Goal: Information Seeking & Learning: Learn about a topic

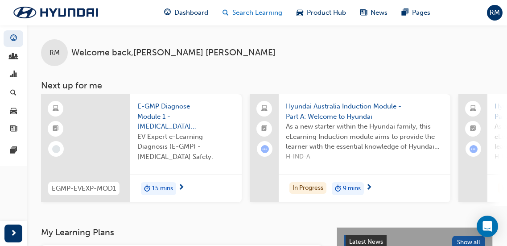
click at [282, 16] on div "Search Learning" at bounding box center [252, 13] width 74 height 18
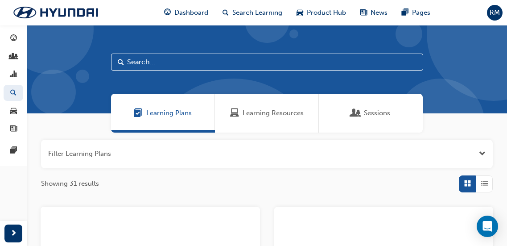
click at [298, 117] on span "Learning Resources" at bounding box center [273, 113] width 61 height 10
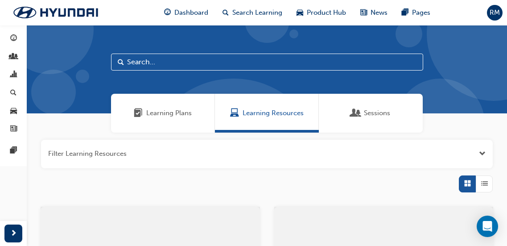
click at [173, 62] on input "text" at bounding box center [267, 62] width 312 height 17
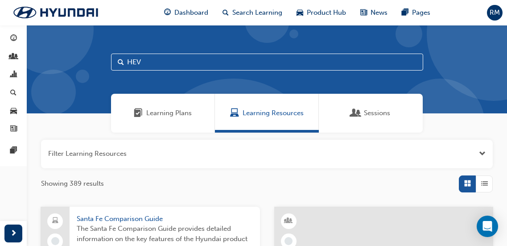
type input "HEV"
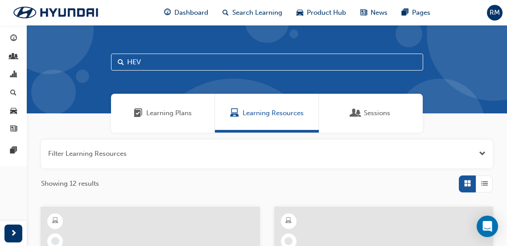
click at [488, 179] on div "button" at bounding box center [484, 183] width 17 height 17
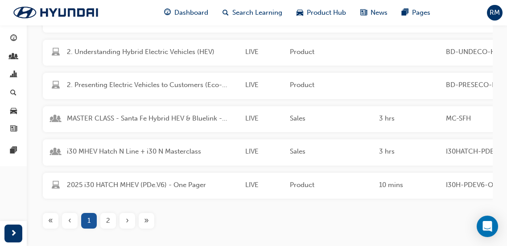
scroll to position [268, 0]
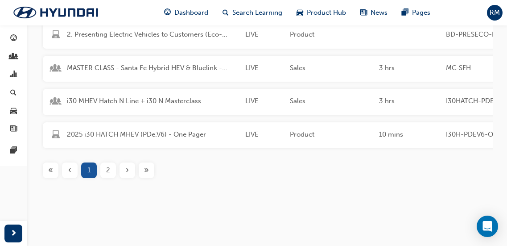
click at [104, 172] on div "2" at bounding box center [108, 170] width 16 height 16
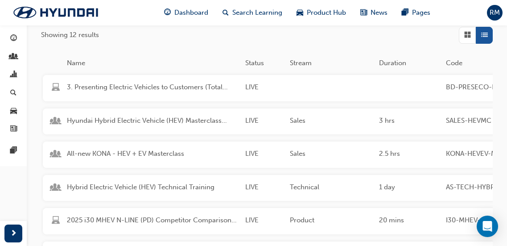
scroll to position [145, 0]
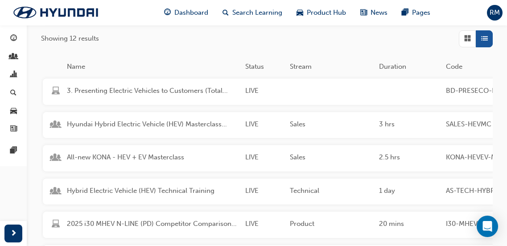
click at [164, 185] on div "Hybrid Electric Vehicle (HEV) Technical Training LIVE Technical 1 day AS-TECH-H…" at bounding box center [380, 191] width 674 height 26
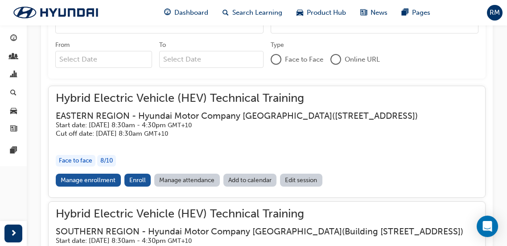
scroll to position [665, 0]
click at [83, 179] on link "Manage enrollment" at bounding box center [88, 179] width 65 height 13
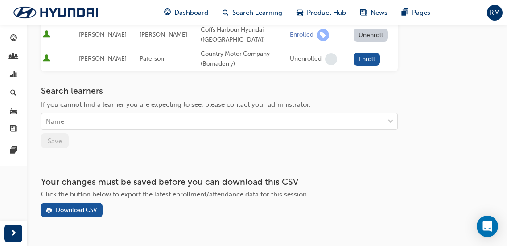
scroll to position [401, 0]
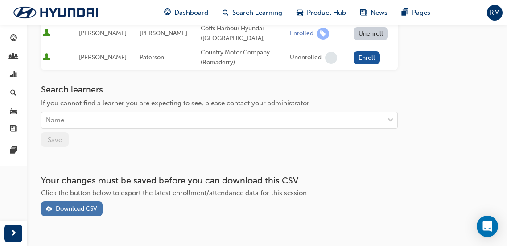
click at [80, 205] on div "Download CSV" at bounding box center [76, 209] width 41 height 8
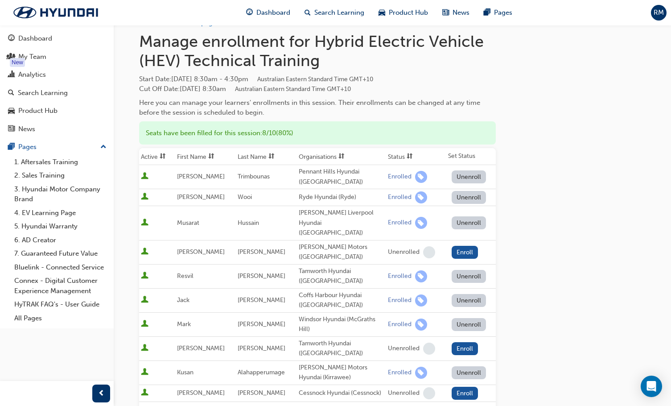
scroll to position [0, 0]
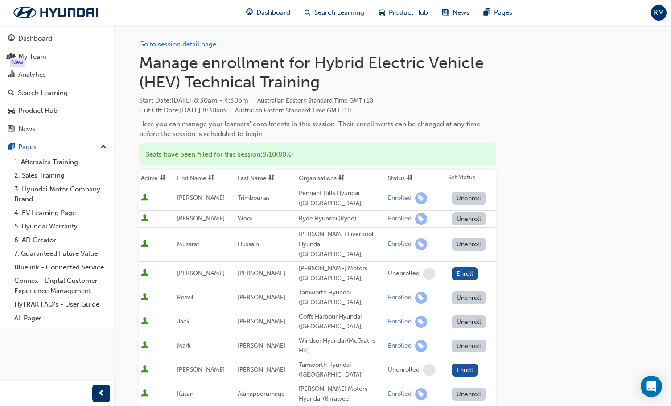
click at [168, 48] on link "Go to session detail page" at bounding box center [177, 44] width 77 height 8
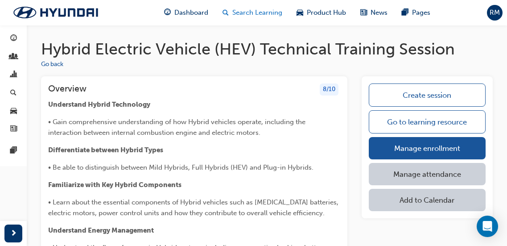
click at [243, 5] on div "Search Learning" at bounding box center [252, 13] width 74 height 18
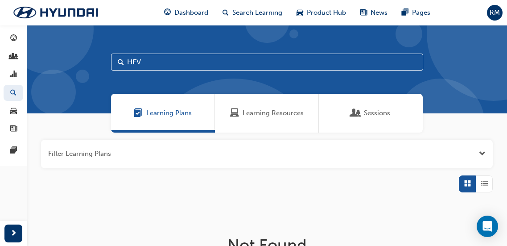
click at [252, 111] on span "Learning Resources" at bounding box center [273, 113] width 61 height 10
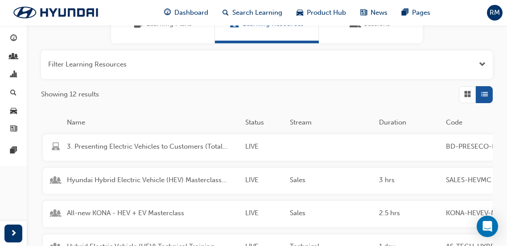
scroll to position [178, 0]
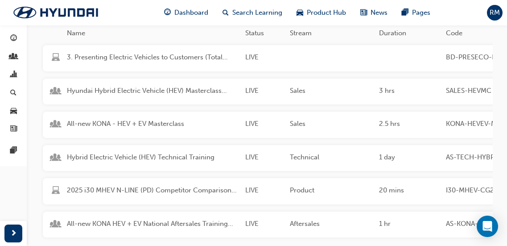
click at [212, 97] on div "Hyundai Hybrid Electric Vehicle (HEV) Masterclass Training LIVE Sales 3 hrs SAL…" at bounding box center [380, 91] width 674 height 26
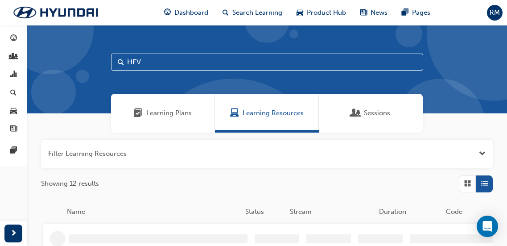
scroll to position [178, 0]
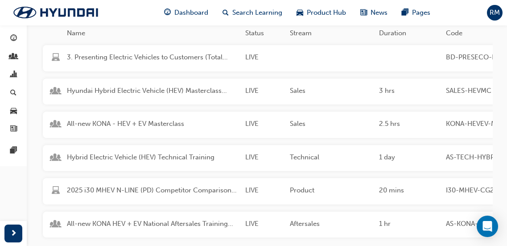
click at [194, 156] on span "Hybrid Electric Vehicle (HEV) Technical Training" at bounding box center [152, 157] width 171 height 10
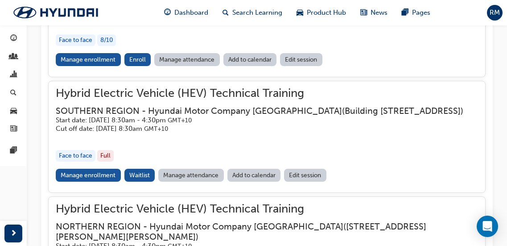
scroll to position [829, 0]
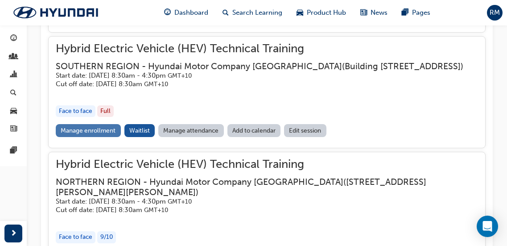
click at [87, 137] on link "Manage enrollment" at bounding box center [88, 130] width 65 height 13
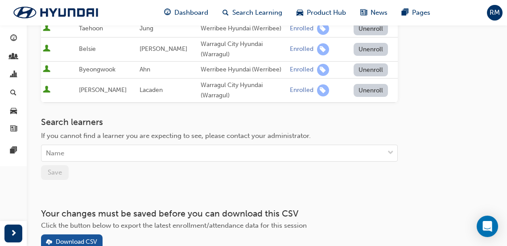
scroll to position [453, 0]
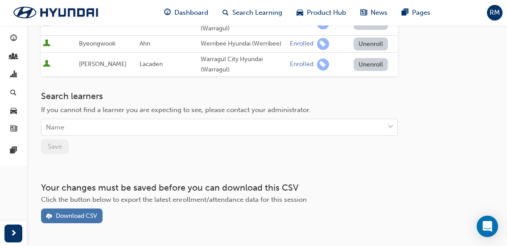
click at [96, 212] on div "Download CSV" at bounding box center [76, 216] width 41 height 8
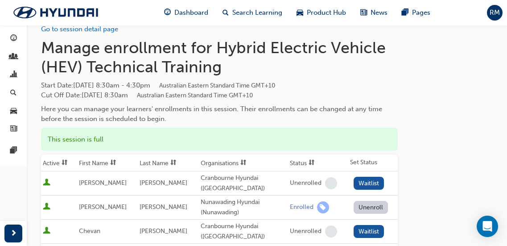
scroll to position [0, 0]
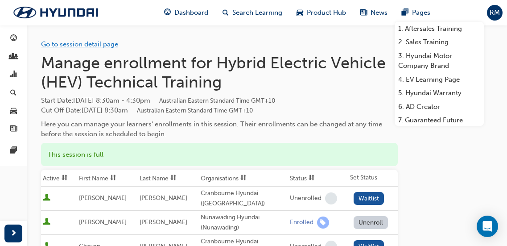
click at [53, 41] on link "Go to session detail page" at bounding box center [79, 44] width 77 height 8
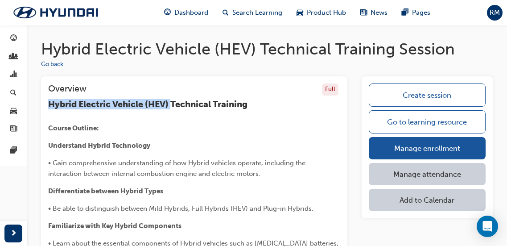
drag, startPoint x: 49, startPoint y: 104, endPoint x: 173, endPoint y: 105, distance: 124.9
click at [173, 105] on span "Hybrid Electric Vehicle (HEV) Technical Training" at bounding box center [147, 104] width 199 height 10
copy span "Hybrid Electric Vehicle (HEV)"
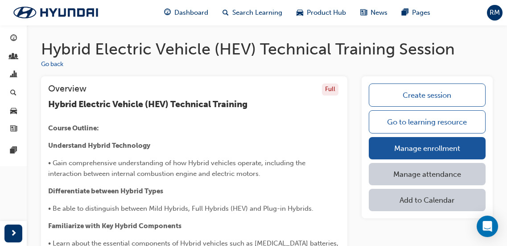
drag, startPoint x: 144, startPoint y: 111, endPoint x: 110, endPoint y: 112, distance: 33.9
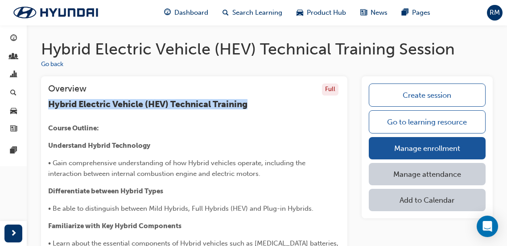
drag, startPoint x: 48, startPoint y: 103, endPoint x: 255, endPoint y: 102, distance: 207.3
click at [255, 102] on h3 "Hybrid Electric Vehicle (HEV) Technical Training" at bounding box center [194, 104] width 292 height 10
copy span "Hybrid Electric Vehicle (HEV) Technical Training"
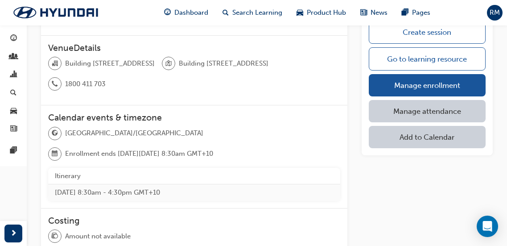
scroll to position [624, 0]
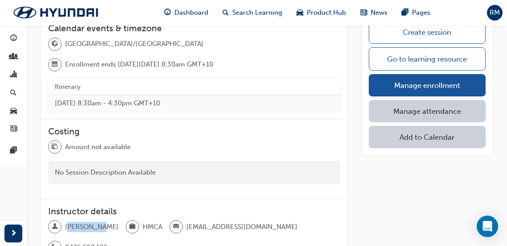
drag, startPoint x: 67, startPoint y: 224, endPoint x: 99, endPoint y: 224, distance: 32.1
click at [99, 224] on span "[PERSON_NAME]" at bounding box center [92, 227] width 54 height 10
click at [99, 224] on div "[PERSON_NAME] [EMAIL_ADDRESS][DOMAIN_NAME] 0476 680 109" at bounding box center [194, 240] width 292 height 41
click at [64, 223] on div at bounding box center [56, 226] width 17 height 13
drag, startPoint x: 66, startPoint y: 225, endPoint x: 100, endPoint y: 227, distance: 34.4
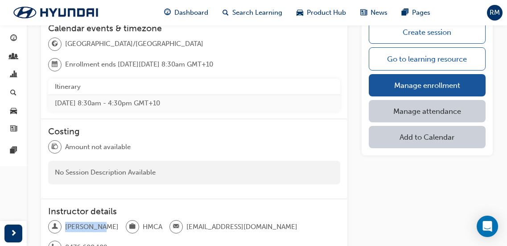
click at [100, 227] on div "[PERSON_NAME] [EMAIL_ADDRESS][DOMAIN_NAME] 0476 680 109" at bounding box center [194, 240] width 292 height 41
copy span "[PERSON_NAME]"
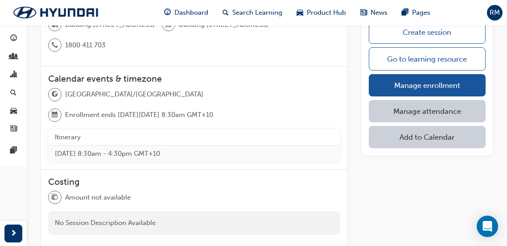
scroll to position [535, 0]
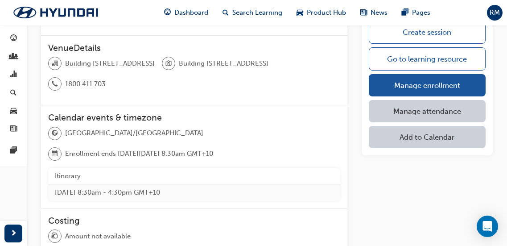
drag, startPoint x: 282, startPoint y: 62, endPoint x: 105, endPoint y: 51, distance: 177.8
click at [105, 51] on div "VenueDetails Building [STREET_ADDRESS] 1800 411 703" at bounding box center [194, 71] width 306 height 70
copy div "Building [STREET_ADDRESS]"
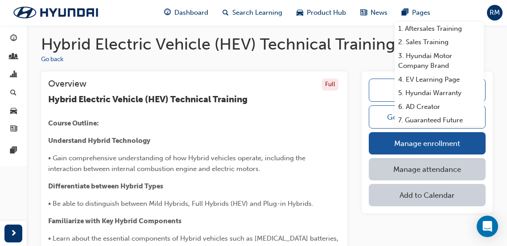
scroll to position [0, 0]
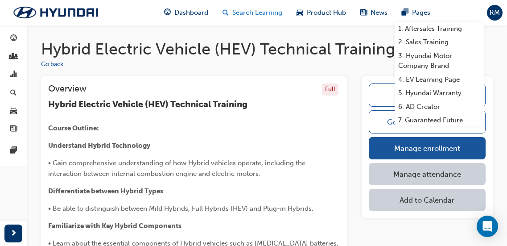
click at [251, 13] on span "Search Learning" at bounding box center [257, 13] width 50 height 10
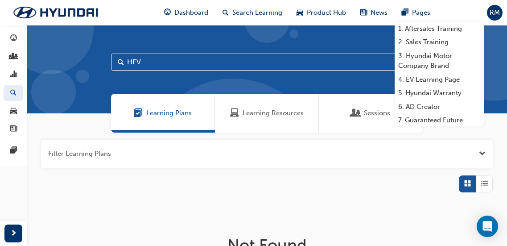
click at [269, 102] on div "Learning Resources" at bounding box center [267, 113] width 104 height 39
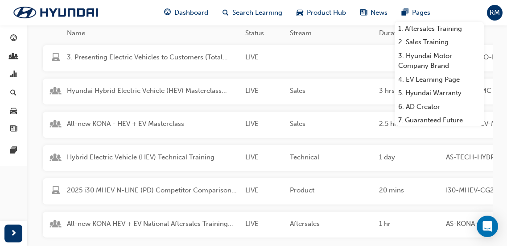
scroll to position [223, 0]
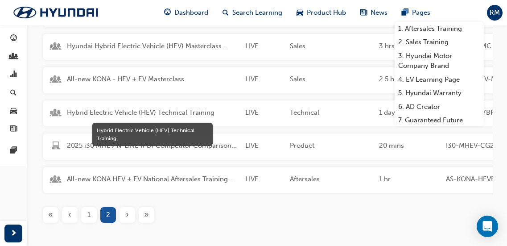
click at [171, 114] on span "Hybrid Electric Vehicle (HEV) Technical Training" at bounding box center [152, 112] width 171 height 10
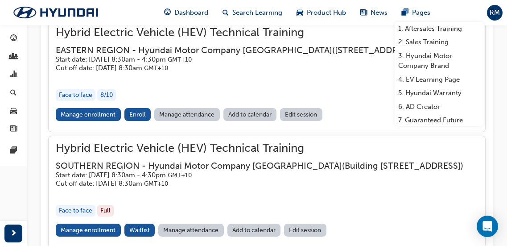
scroll to position [740, 0]
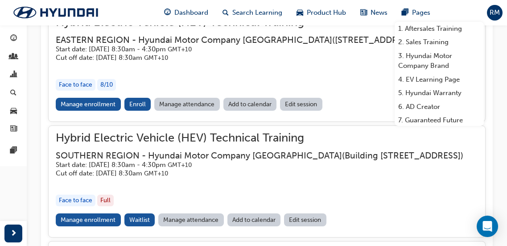
click at [137, 59] on h5 "Cut off date: [DATE] 8:30am GMT+10" at bounding box center [237, 58] width 362 height 8
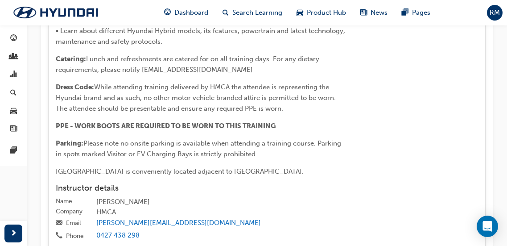
scroll to position [1275, 0]
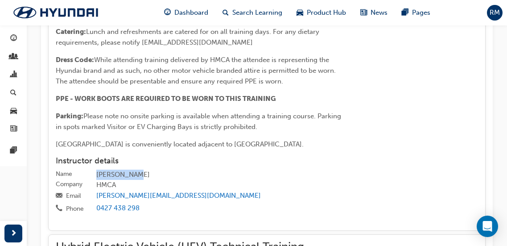
drag, startPoint x: 98, startPoint y: 165, endPoint x: 139, endPoint y: 164, distance: 41.5
click at [139, 169] on div "[PERSON_NAME]" at bounding box center [287, 174] width 382 height 11
copy div "[PERSON_NAME]"
click at [217, 169] on div "[PERSON_NAME]" at bounding box center [287, 174] width 382 height 11
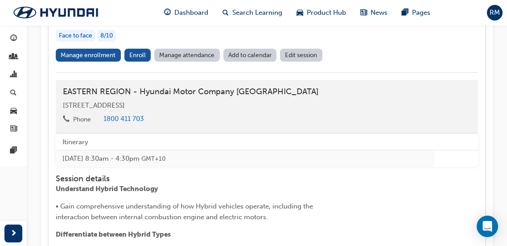
scroll to position [785, 0]
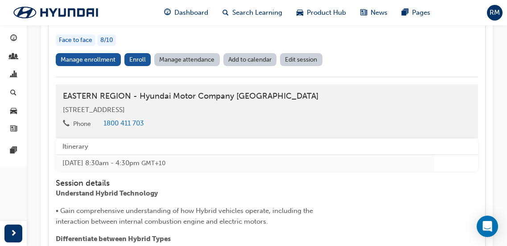
drag, startPoint x: 64, startPoint y: 109, endPoint x: 229, endPoint y: 110, distance: 165.0
click at [229, 110] on div "[STREET_ADDRESS]" at bounding box center [267, 110] width 408 height 10
copy span "[STREET_ADDRESS]"
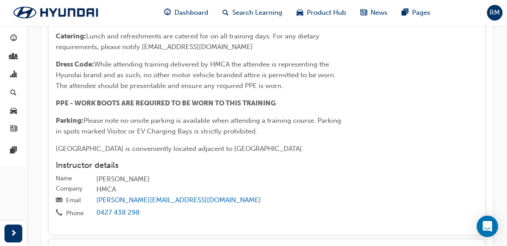
scroll to position [1275, 0]
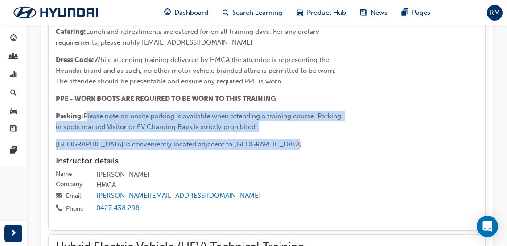
drag, startPoint x: 281, startPoint y: 134, endPoint x: 86, endPoint y: 107, distance: 197.2
copy div "Please note no onsite parking is available when attending a training course. Pa…"
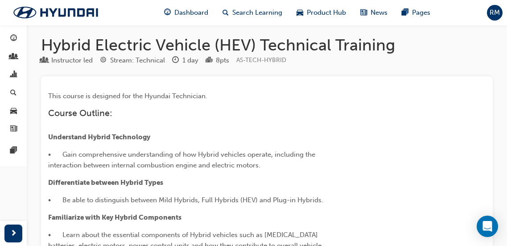
scroll to position [0, 0]
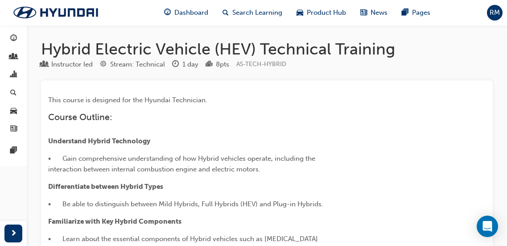
scroll to position [223, 0]
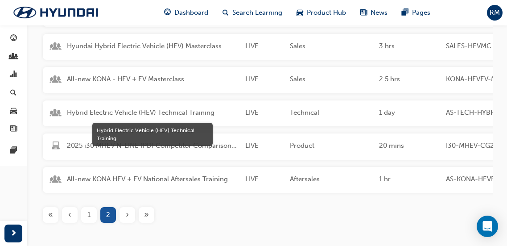
click at [178, 114] on span "Hybrid Electric Vehicle (HEV) Technical Training" at bounding box center [152, 112] width 171 height 10
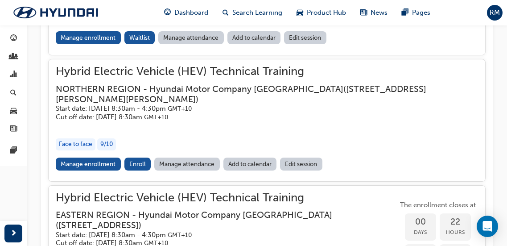
scroll to position [919, 0]
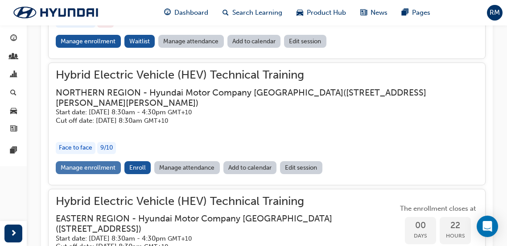
click at [103, 174] on link "Manage enrollment" at bounding box center [88, 167] width 65 height 13
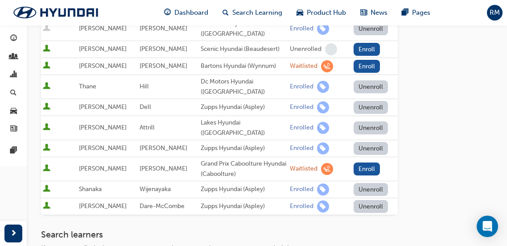
scroll to position [384, 0]
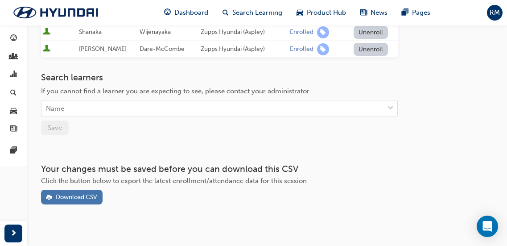
click at [50, 194] on span "download-icon" at bounding box center [49, 198] width 6 height 8
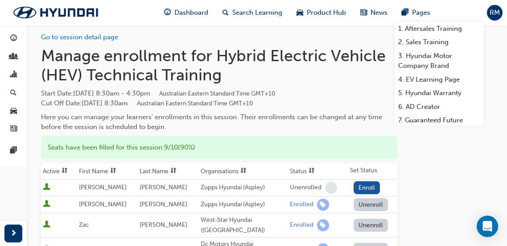
scroll to position [0, 0]
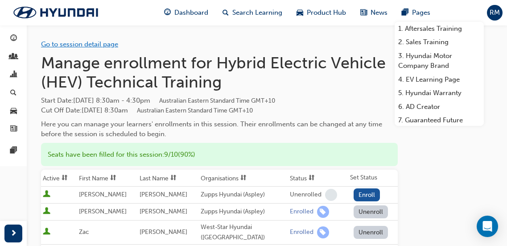
click at [80, 43] on link "Go to session detail page" at bounding box center [79, 44] width 77 height 8
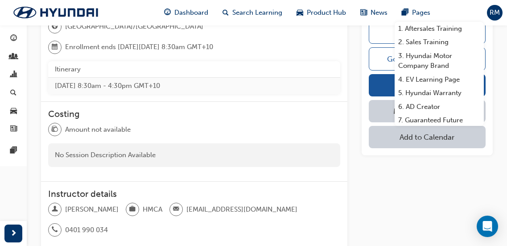
scroll to position [669, 0]
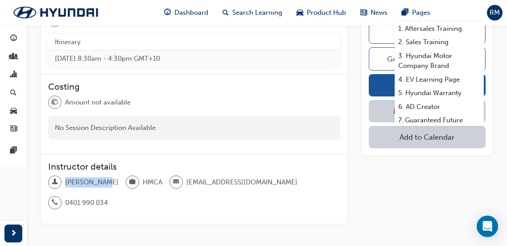
drag, startPoint x: 66, startPoint y: 160, endPoint x: 97, endPoint y: 161, distance: 31.2
click at [97, 177] on span "[PERSON_NAME]" at bounding box center [92, 182] width 54 height 10
click at [101, 175] on div "[PERSON_NAME] HMCA [EMAIL_ADDRESS][DOMAIN_NAME] 0401 990 034" at bounding box center [194, 195] width 292 height 41
drag, startPoint x: 68, startPoint y: 160, endPoint x: 93, endPoint y: 161, distance: 25.5
click at [93, 177] on span "[PERSON_NAME]" at bounding box center [92, 182] width 54 height 10
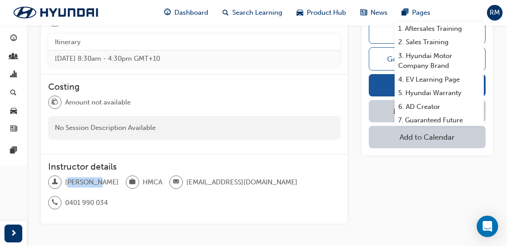
click at [78, 175] on div "[PERSON_NAME] HMCA [EMAIL_ADDRESS][DOMAIN_NAME] 0401 990 034" at bounding box center [194, 195] width 292 height 41
drag, startPoint x: 66, startPoint y: 160, endPoint x: 97, endPoint y: 162, distance: 30.8
click at [97, 177] on span "[PERSON_NAME]" at bounding box center [92, 182] width 54 height 10
copy span "[PERSON_NAME]"
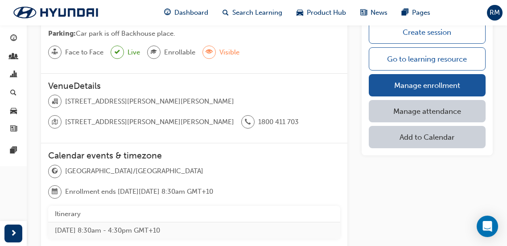
scroll to position [490, 0]
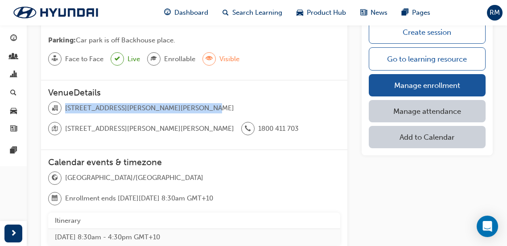
drag, startPoint x: 207, startPoint y: 109, endPoint x: 66, endPoint y: 107, distance: 140.9
click at [66, 107] on div "[STREET_ADDRESS][PERSON_NAME][PERSON_NAME] [STREET_ADDRESS][PERSON_NAME][PERSON…" at bounding box center [194, 121] width 292 height 41
copy span "[STREET_ADDRESS][PERSON_NAME][PERSON_NAME]"
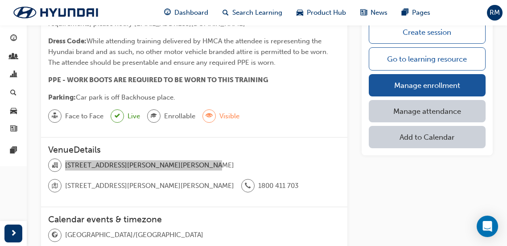
scroll to position [401, 0]
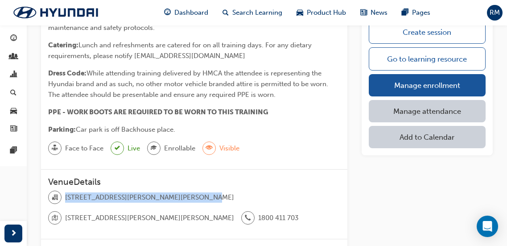
drag, startPoint x: 168, startPoint y: 129, endPoint x: 78, endPoint y: 129, distance: 89.6
click at [78, 129] on p "Parking: Car park is off Backhouse place." at bounding box center [194, 129] width 292 height 11
copy span "Car park is off Backhouse place."
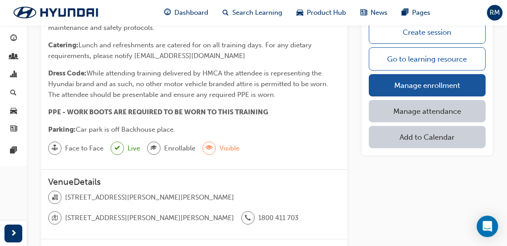
click at [267, 110] on span "PPE - WORK BOOTS ARE REQUIRED TO BE WORN TO THIS TRAINING" at bounding box center [158, 112] width 220 height 8
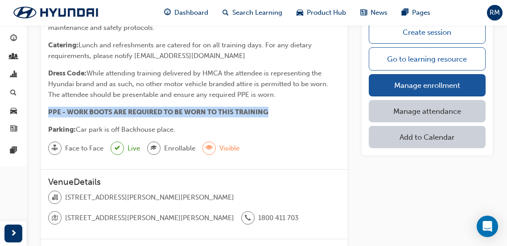
drag, startPoint x: 290, startPoint y: 111, endPoint x: 43, endPoint y: 113, distance: 247.0
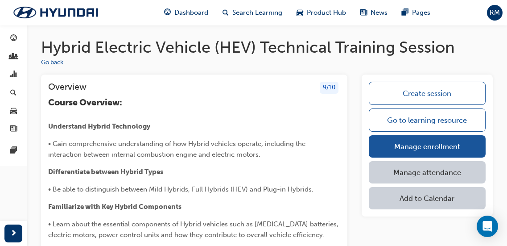
scroll to position [0, 0]
